Goal: Information Seeking & Learning: Learn about a topic

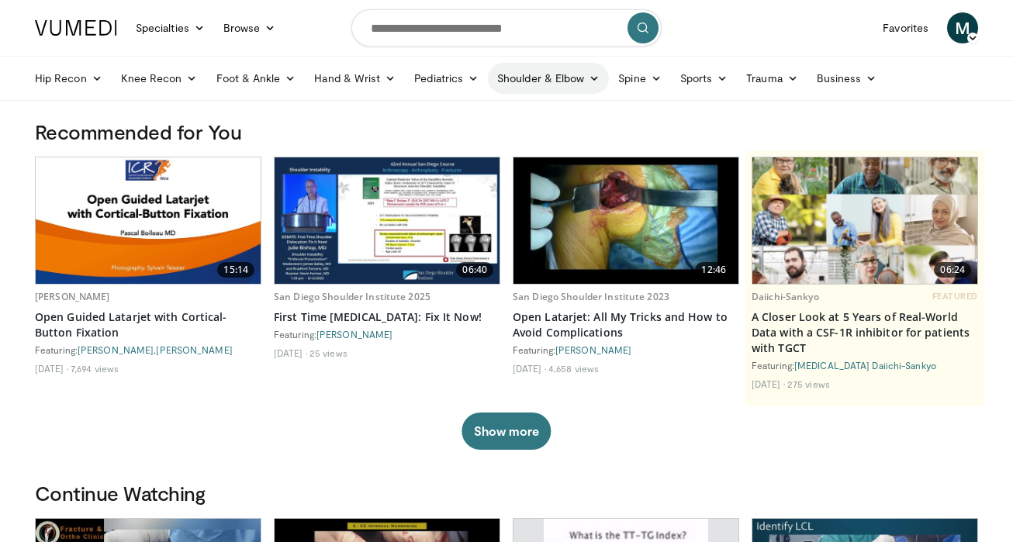
click at [556, 81] on link "Shoulder & Elbow" at bounding box center [548, 78] width 121 height 31
click at [531, 137] on link "Shoulder" at bounding box center [516, 139] width 185 height 25
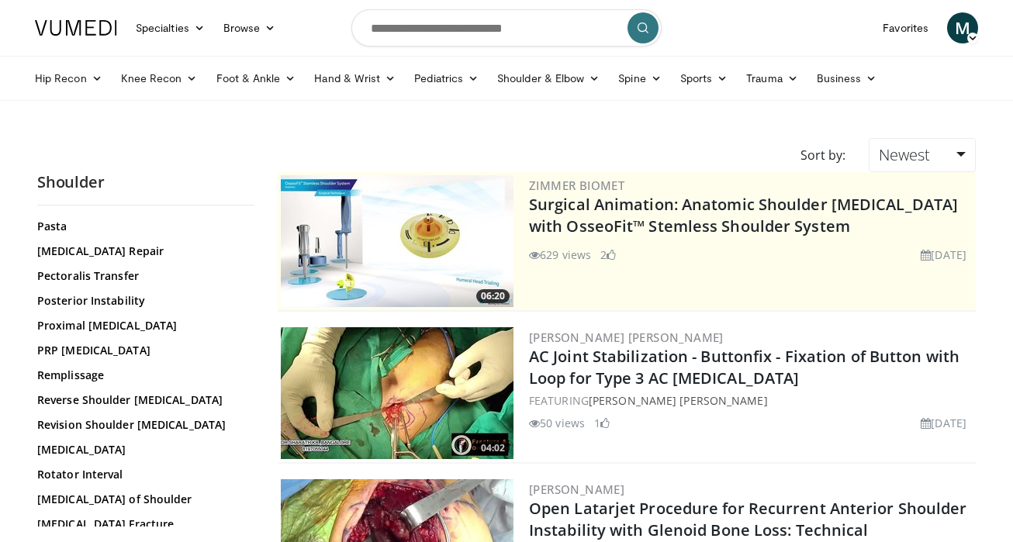
scroll to position [1167, 0]
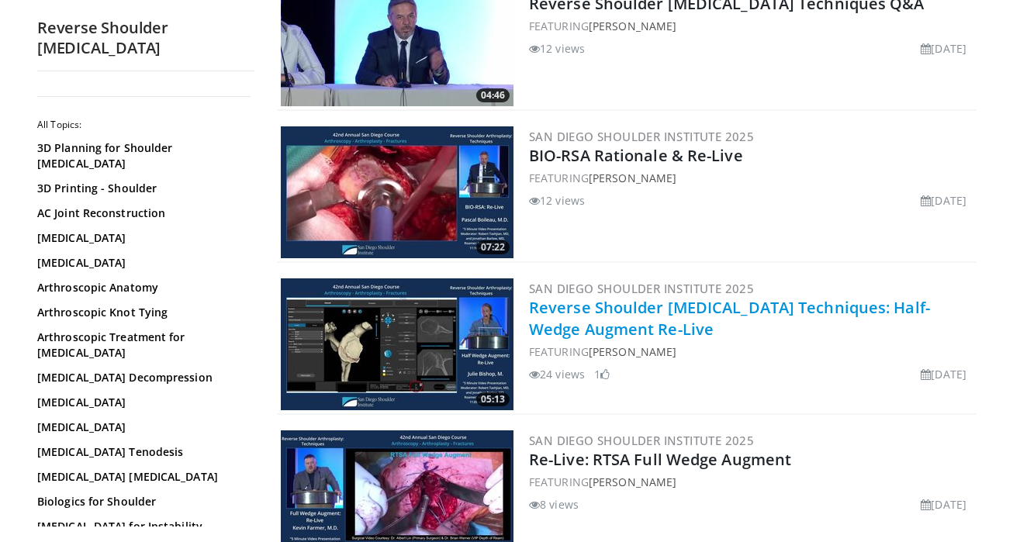
scroll to position [2682, 0]
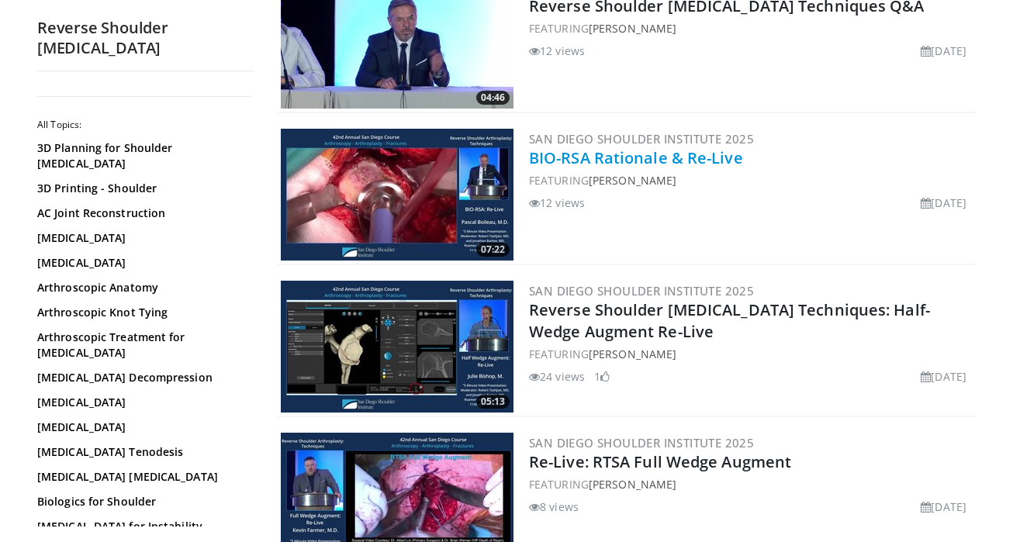
click at [627, 147] on link "BIO-RSA Rationale & Re-Live" at bounding box center [636, 157] width 214 height 21
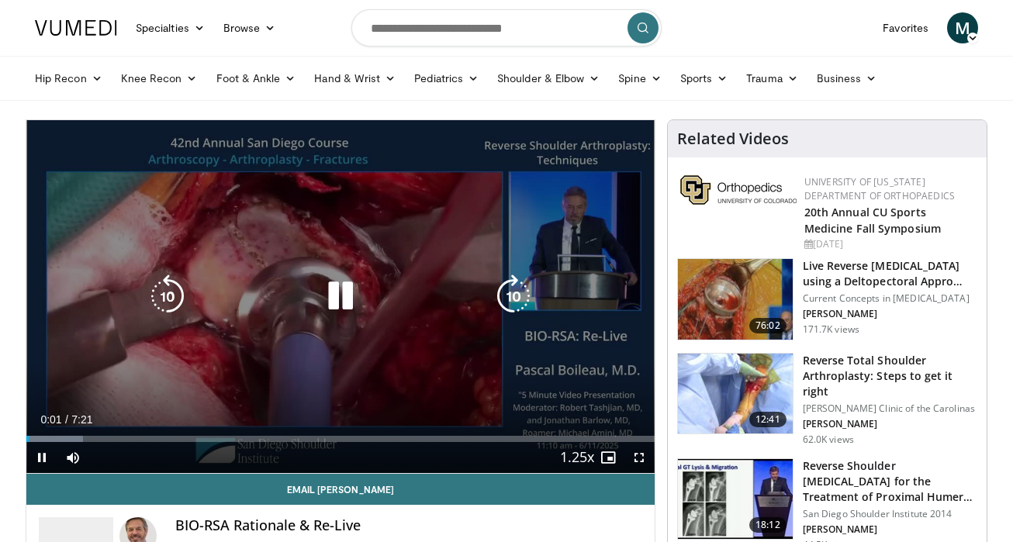
click at [348, 306] on icon "Video Player" at bounding box center [340, 296] width 43 height 43
